Goal: Transaction & Acquisition: Purchase product/service

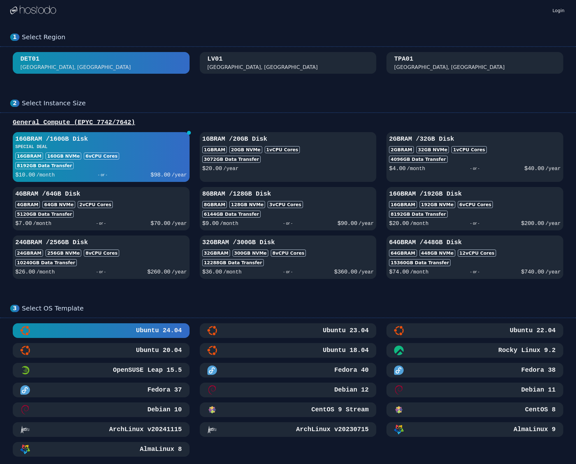
click at [250, 67] on div "LV01 Las Vegas, NV" at bounding box center [289, 63] width 162 height 17
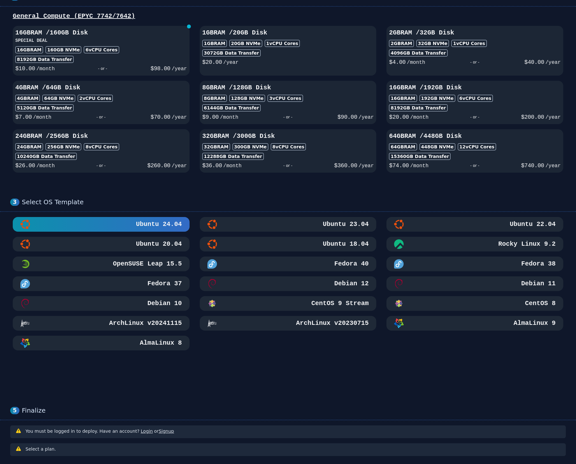
scroll to position [143, 0]
